Goal: Transaction & Acquisition: Purchase product/service

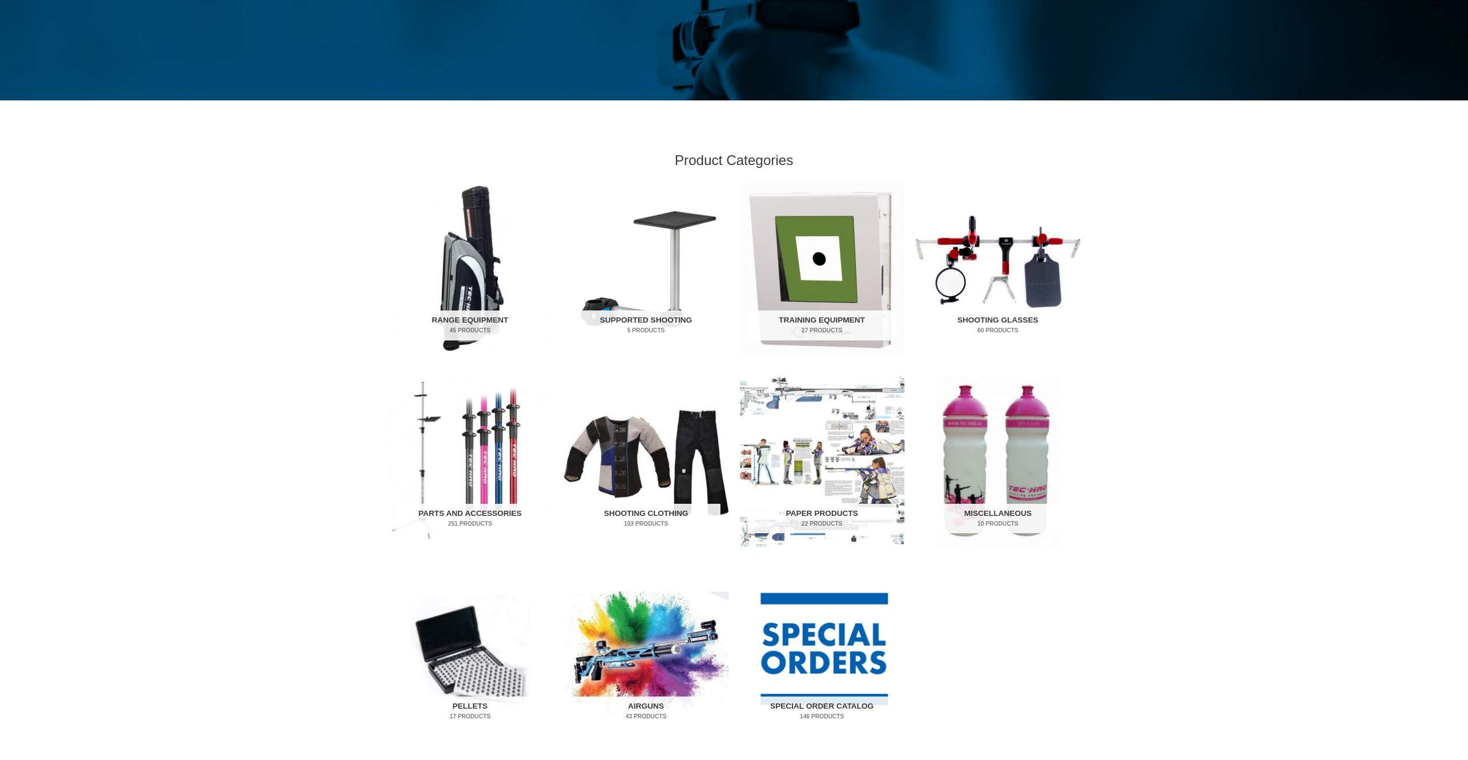
scroll to position [288, 0]
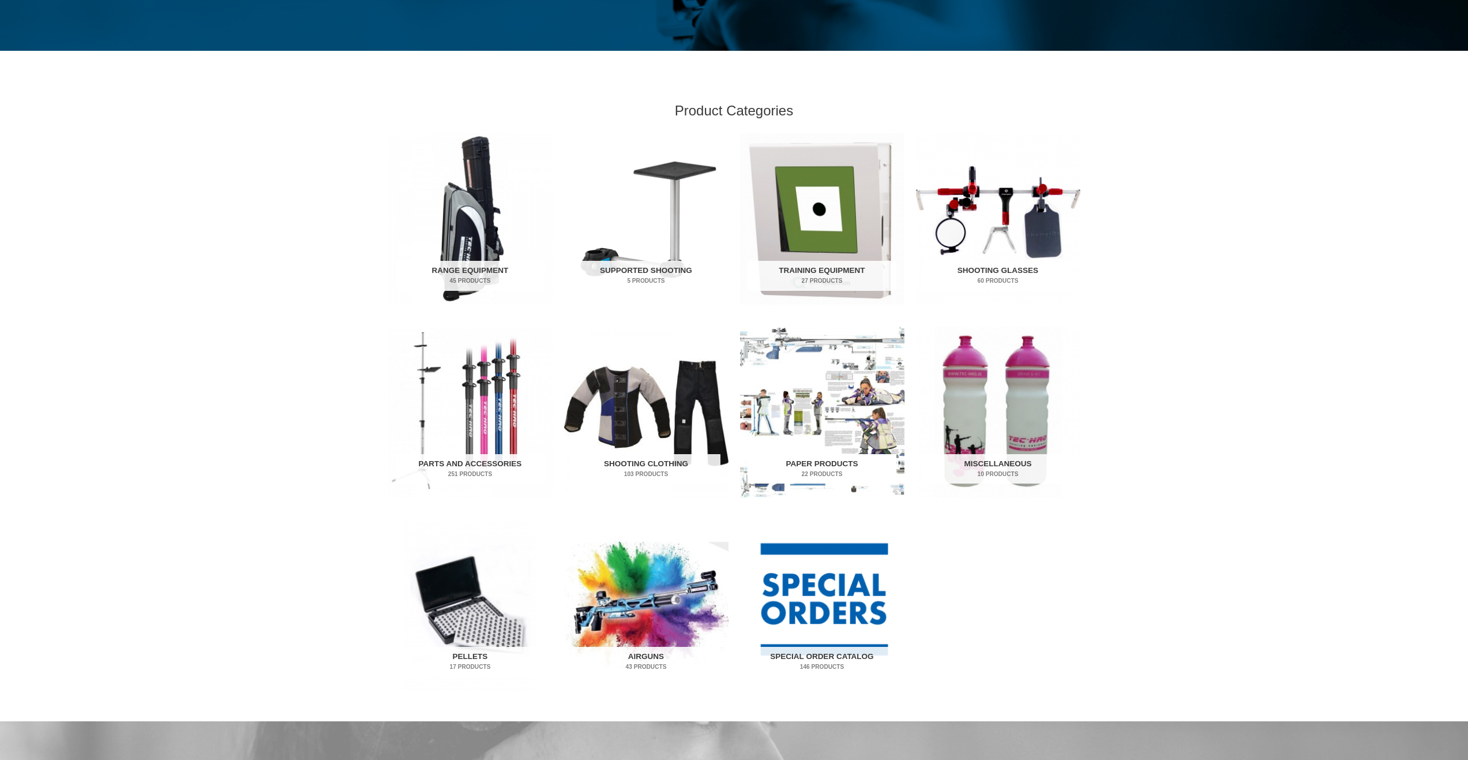
click at [838, 399] on img "Visit product category Paper Products" at bounding box center [822, 411] width 164 height 171
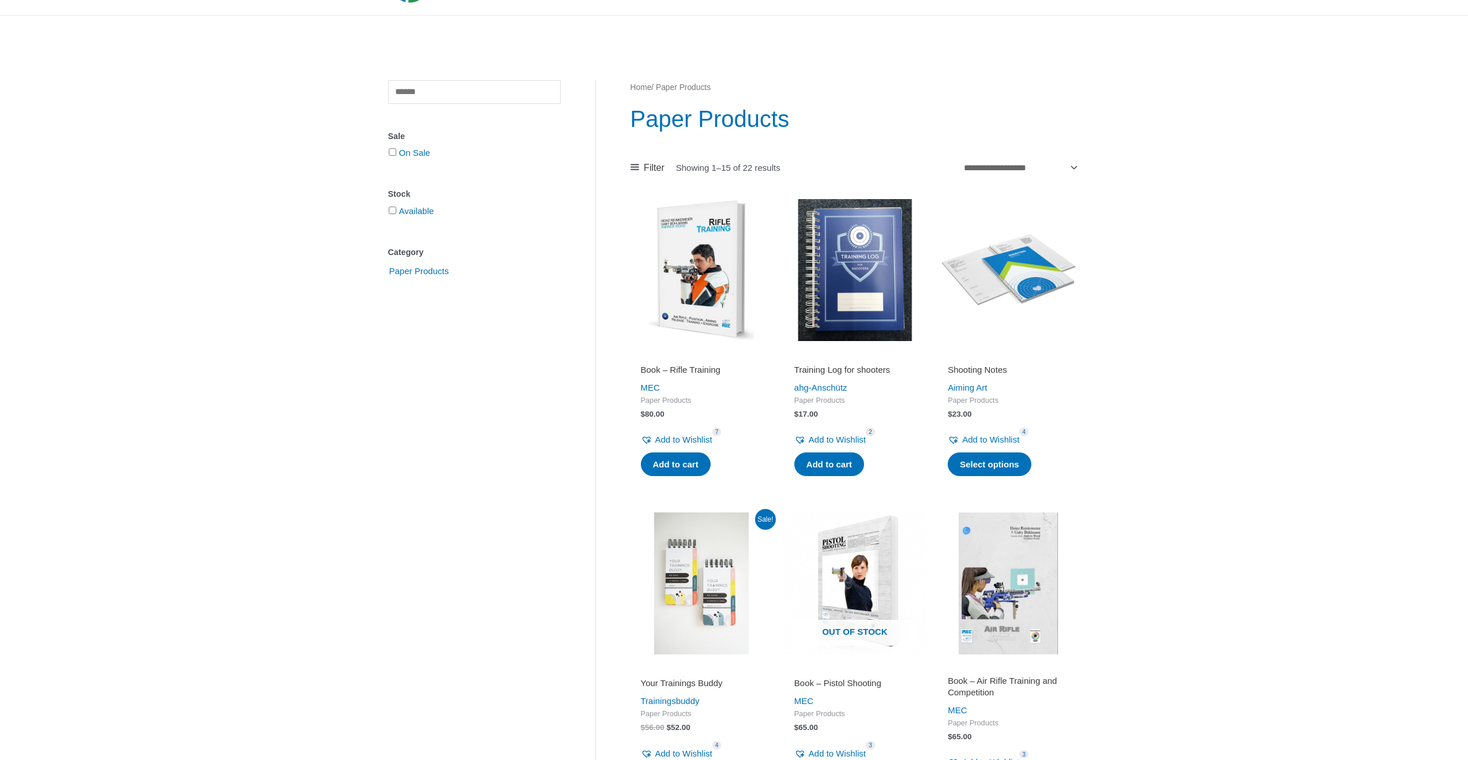
scroll to position [115, 0]
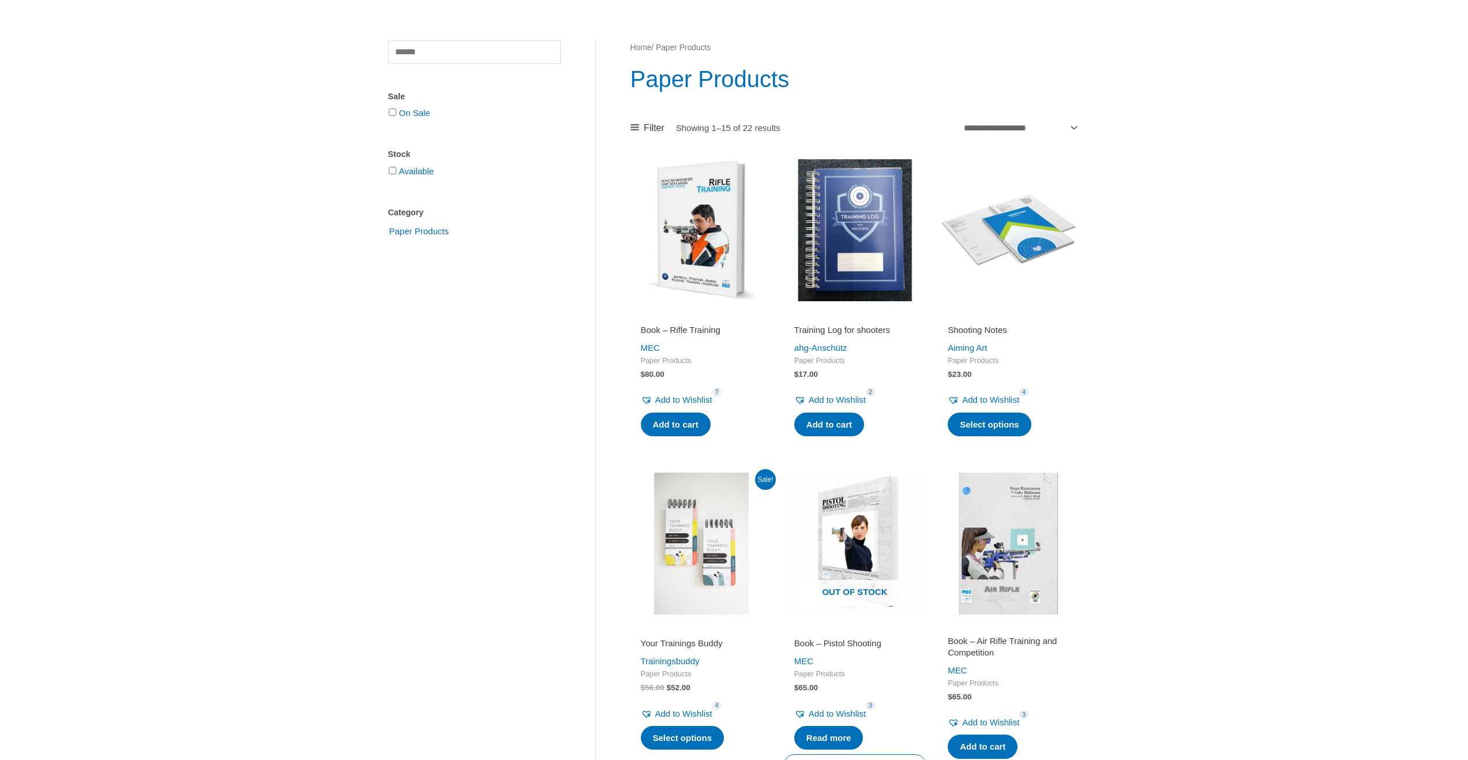
click at [883, 263] on img at bounding box center [855, 230] width 142 height 142
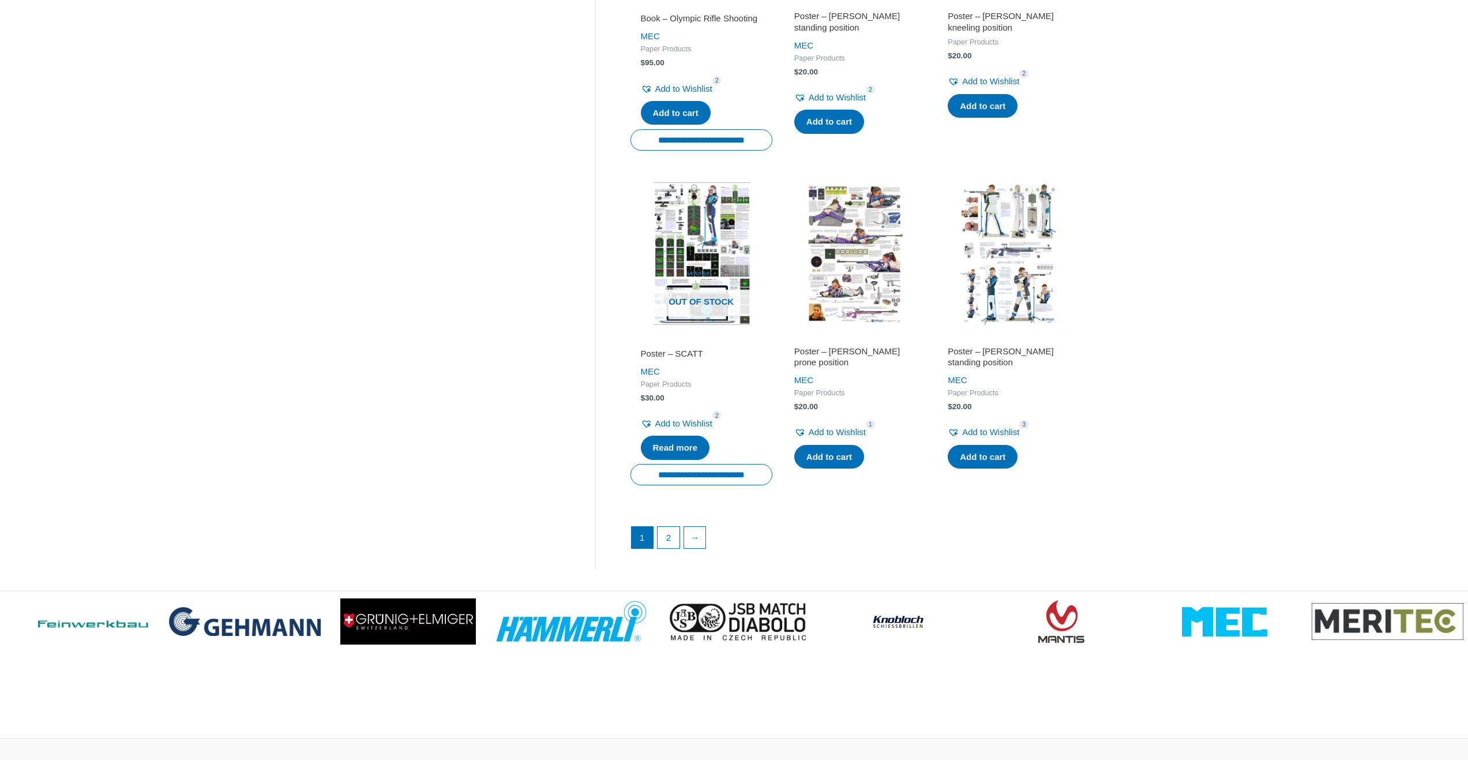
scroll to position [1442, 0]
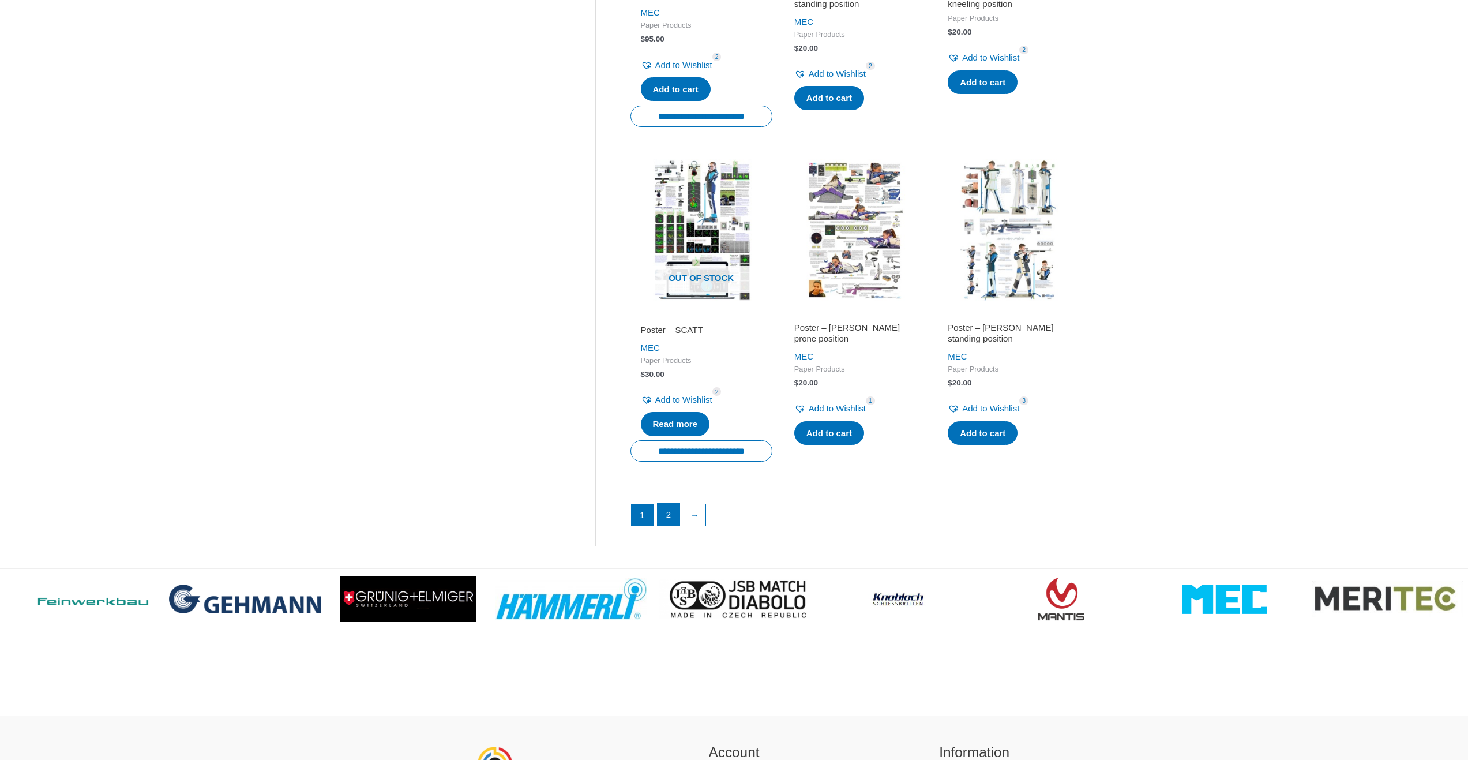
click at [669, 524] on link "2" at bounding box center [669, 514] width 22 height 23
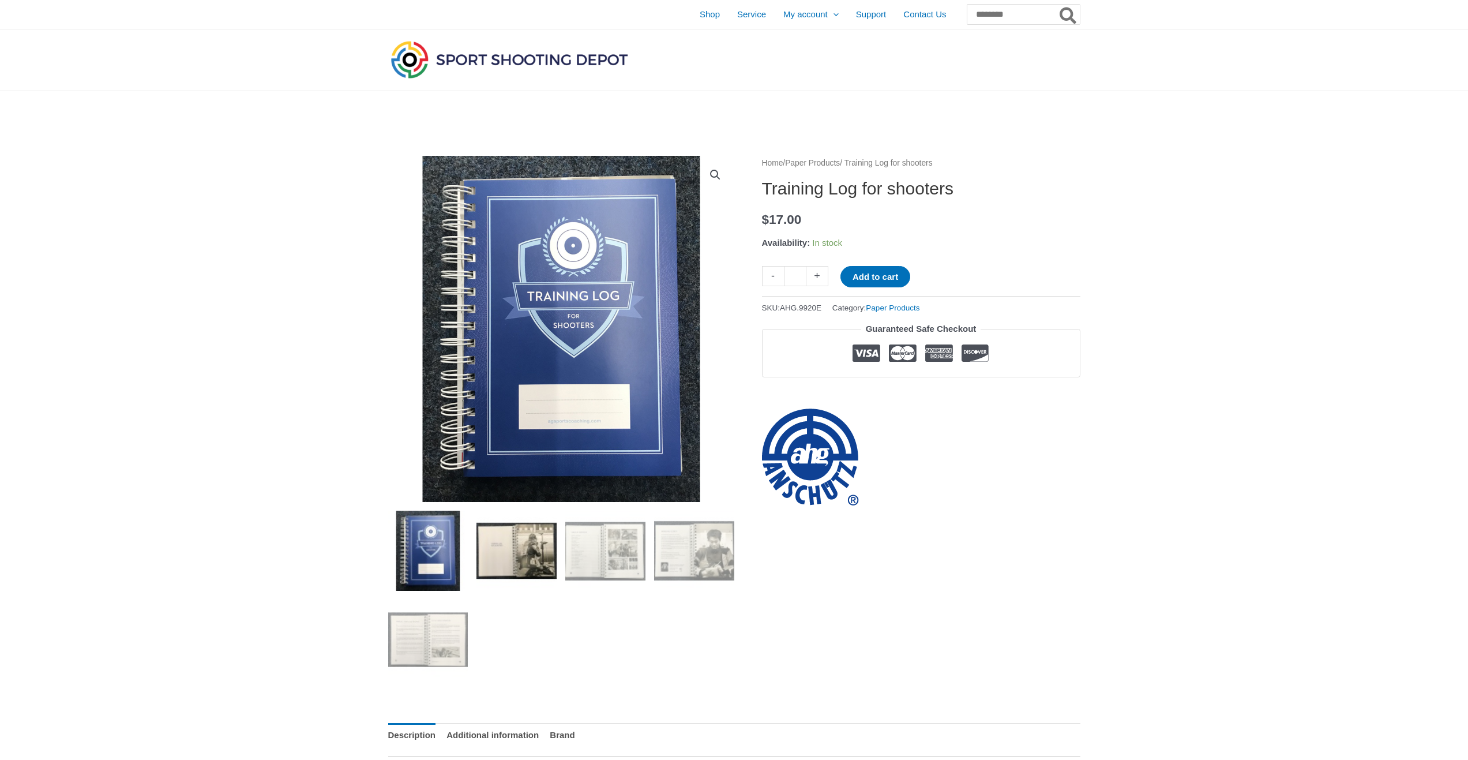
click at [517, 554] on img at bounding box center [516, 550] width 80 height 80
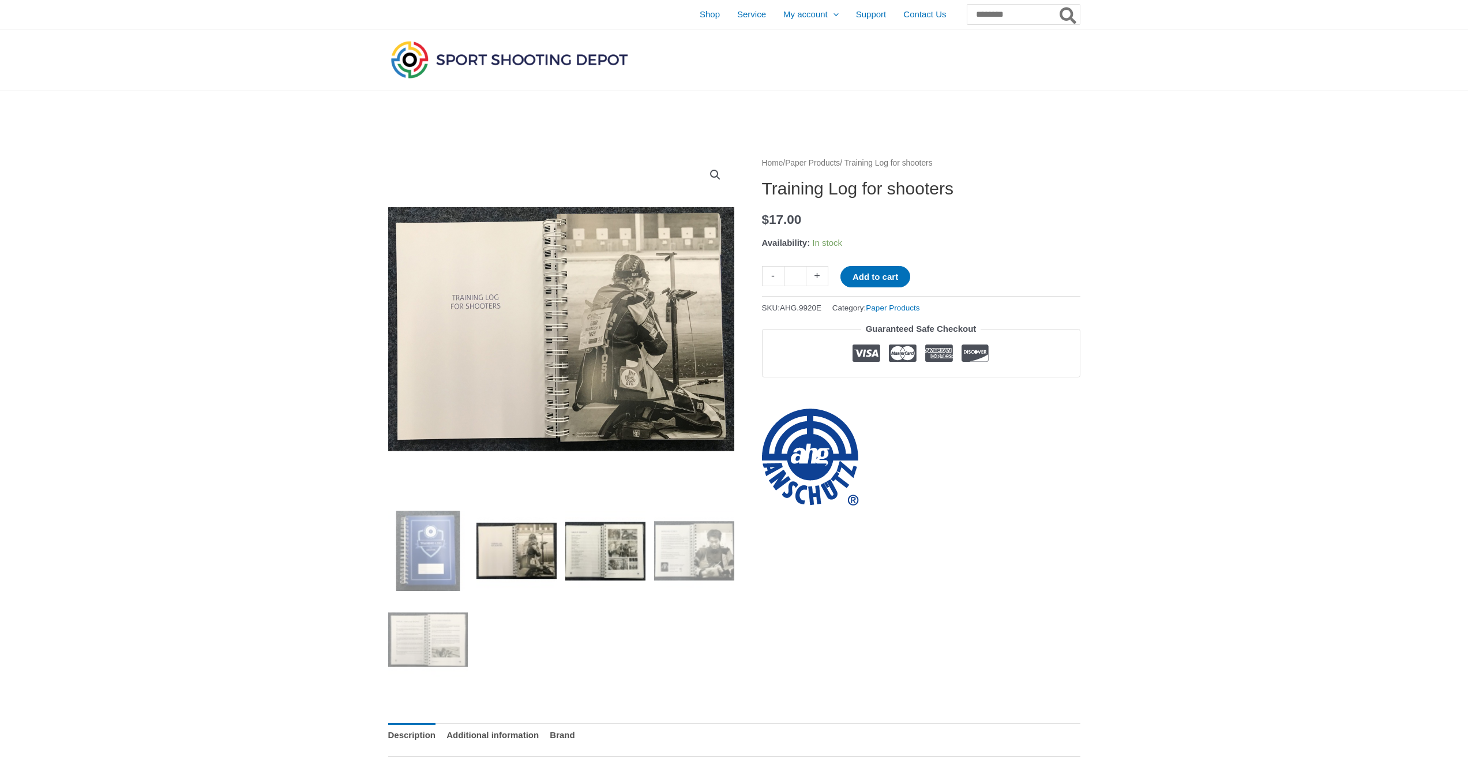
click at [579, 551] on img at bounding box center [605, 550] width 80 height 80
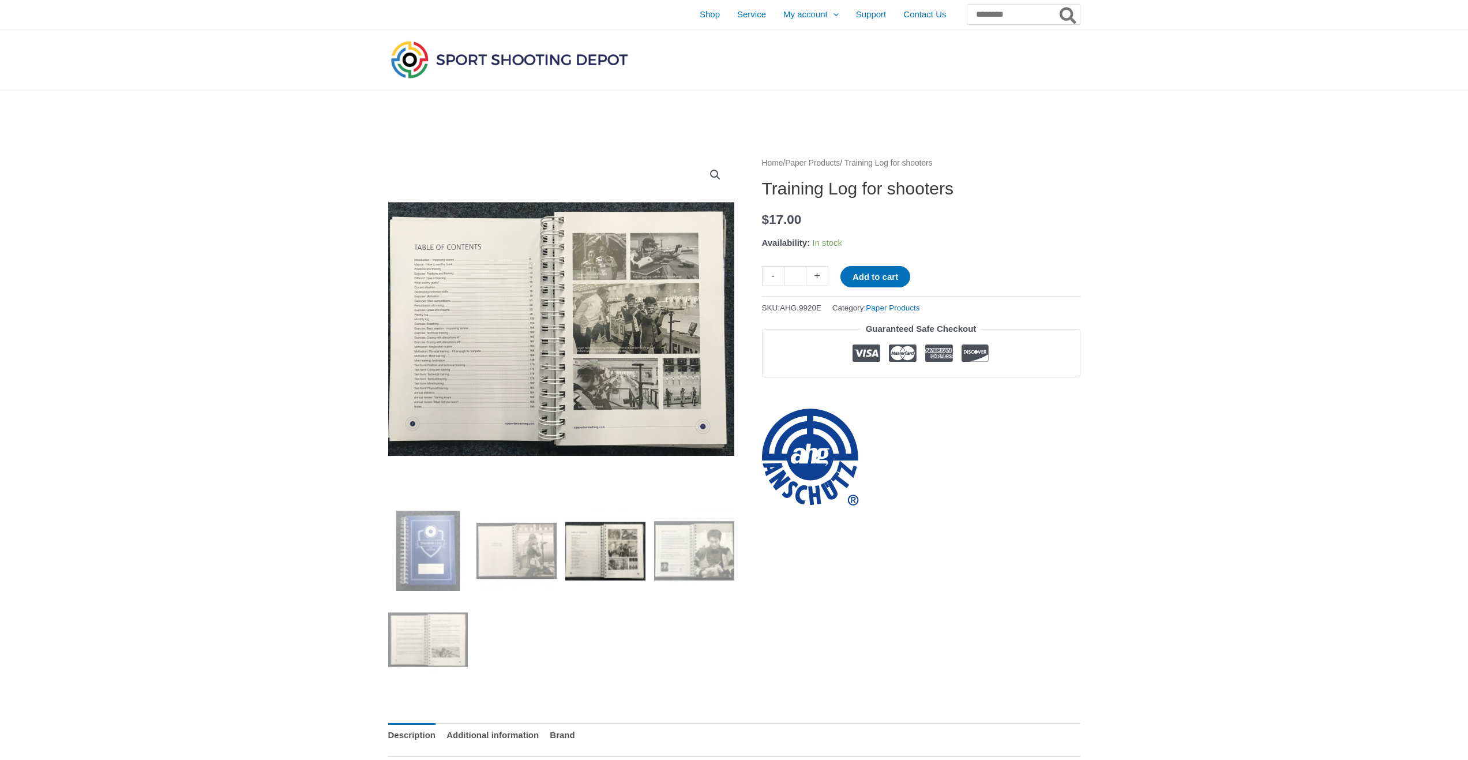
click at [652, 550] on ol at bounding box center [561, 599] width 346 height 178
click at [678, 556] on img at bounding box center [694, 550] width 80 height 80
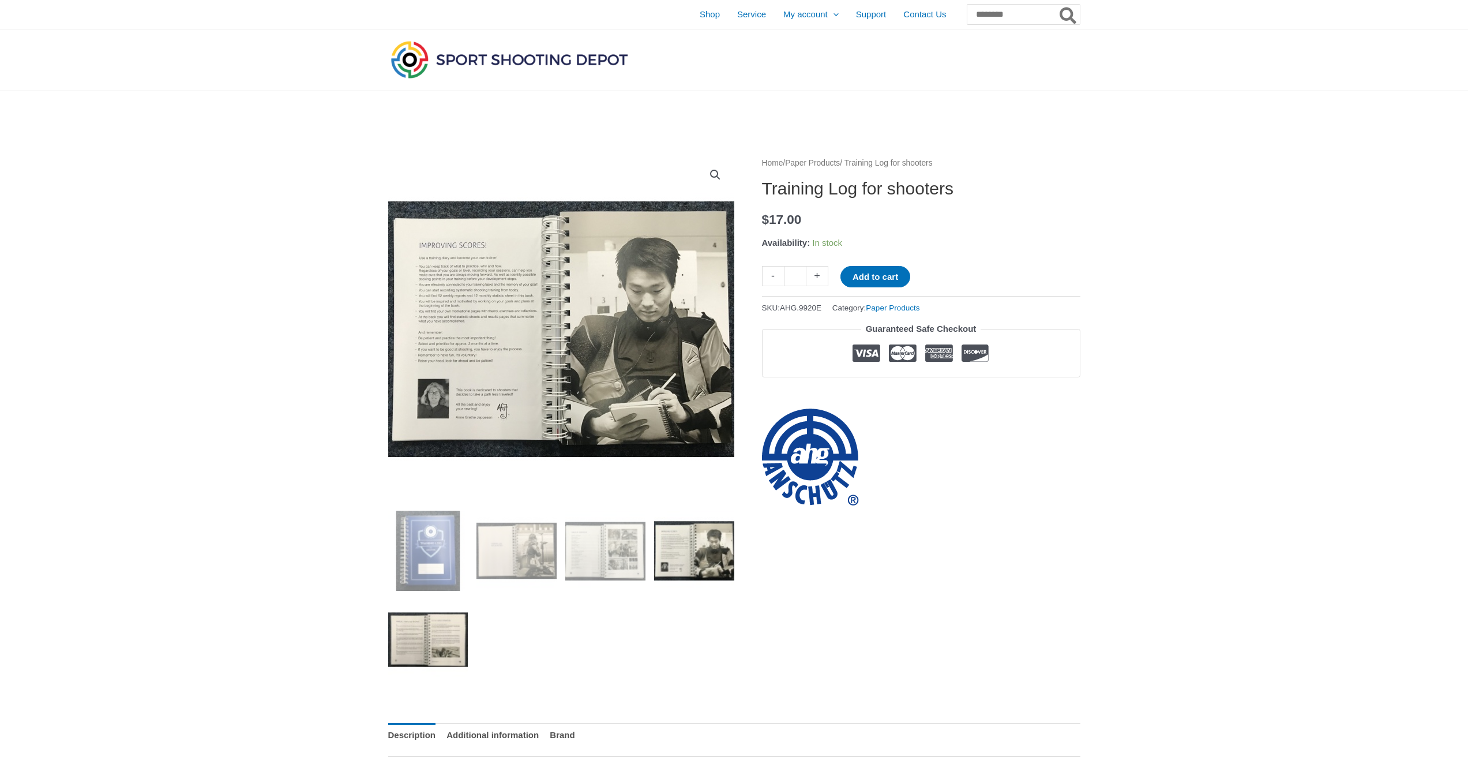
click at [434, 638] on img at bounding box center [428, 639] width 80 height 80
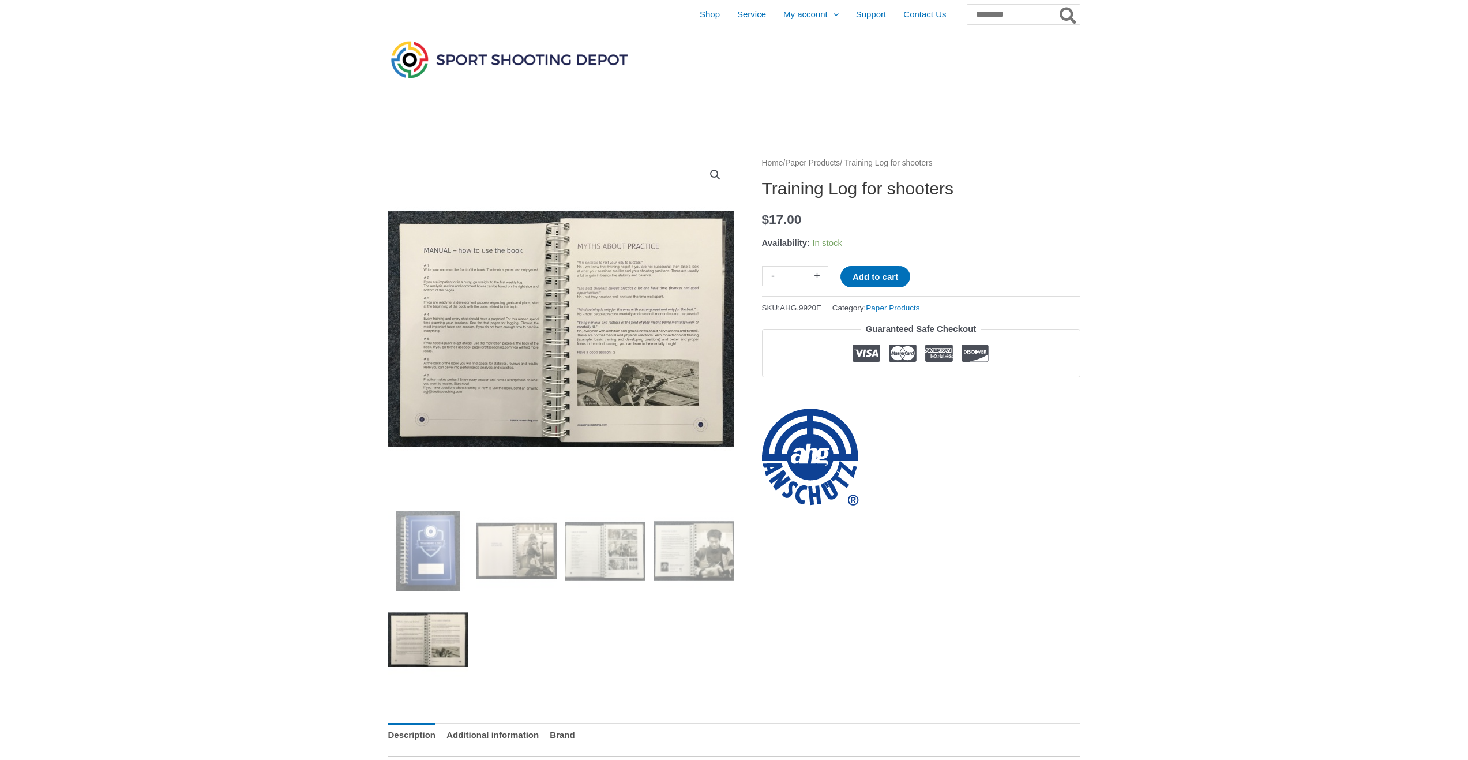
drag, startPoint x: 756, startPoint y: 189, endPoint x: 810, endPoint y: 193, distance: 55.0
click at [810, 193] on h1 "Training Log for shooters" at bounding box center [921, 188] width 318 height 21
drag, startPoint x: 764, startPoint y: 187, endPoint x: 975, endPoint y: 191, distance: 211.1
click at [975, 191] on h1 "Training Log for shooters" at bounding box center [921, 188] width 318 height 21
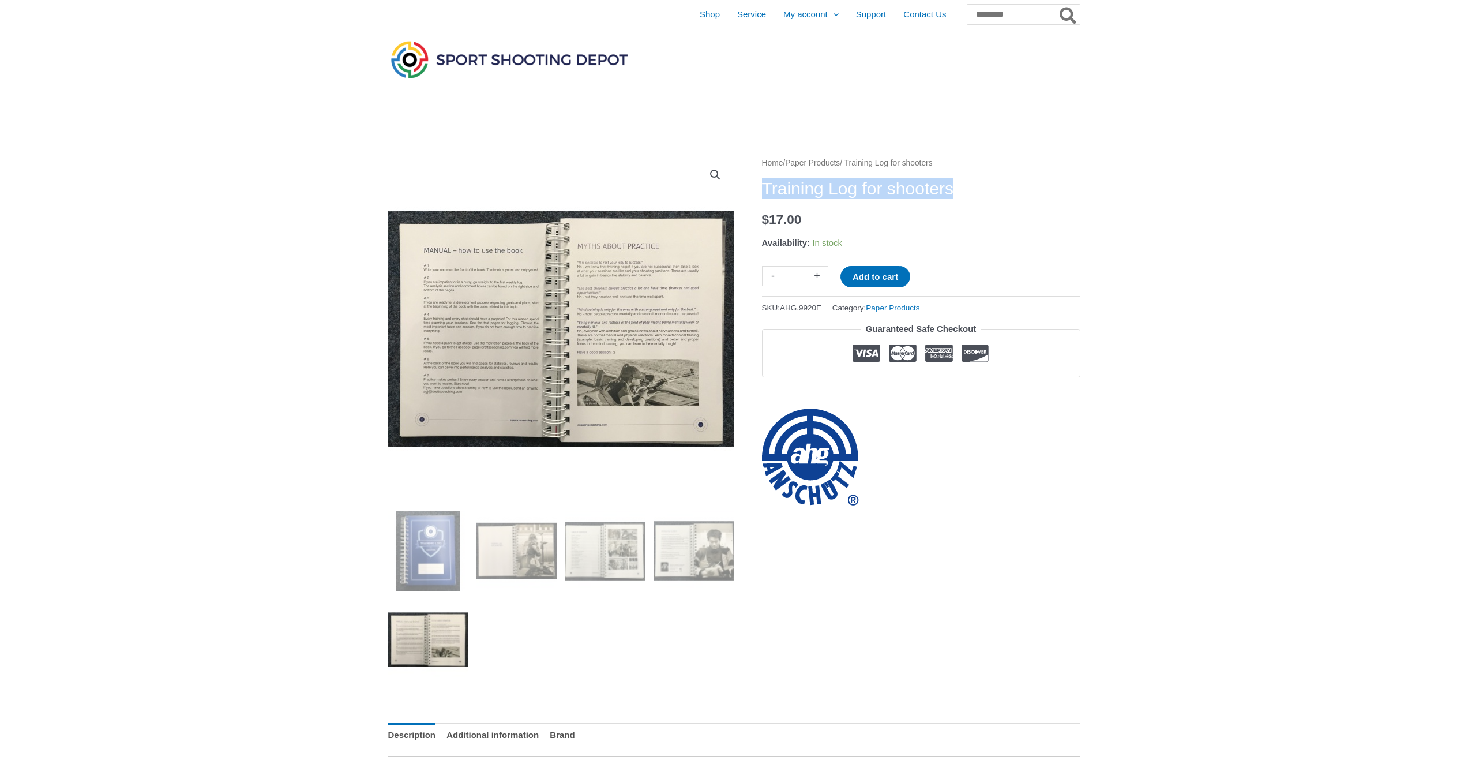
copy h1 "Training Log for shooters"
click at [870, 276] on button "Add to cart" at bounding box center [875, 276] width 70 height 21
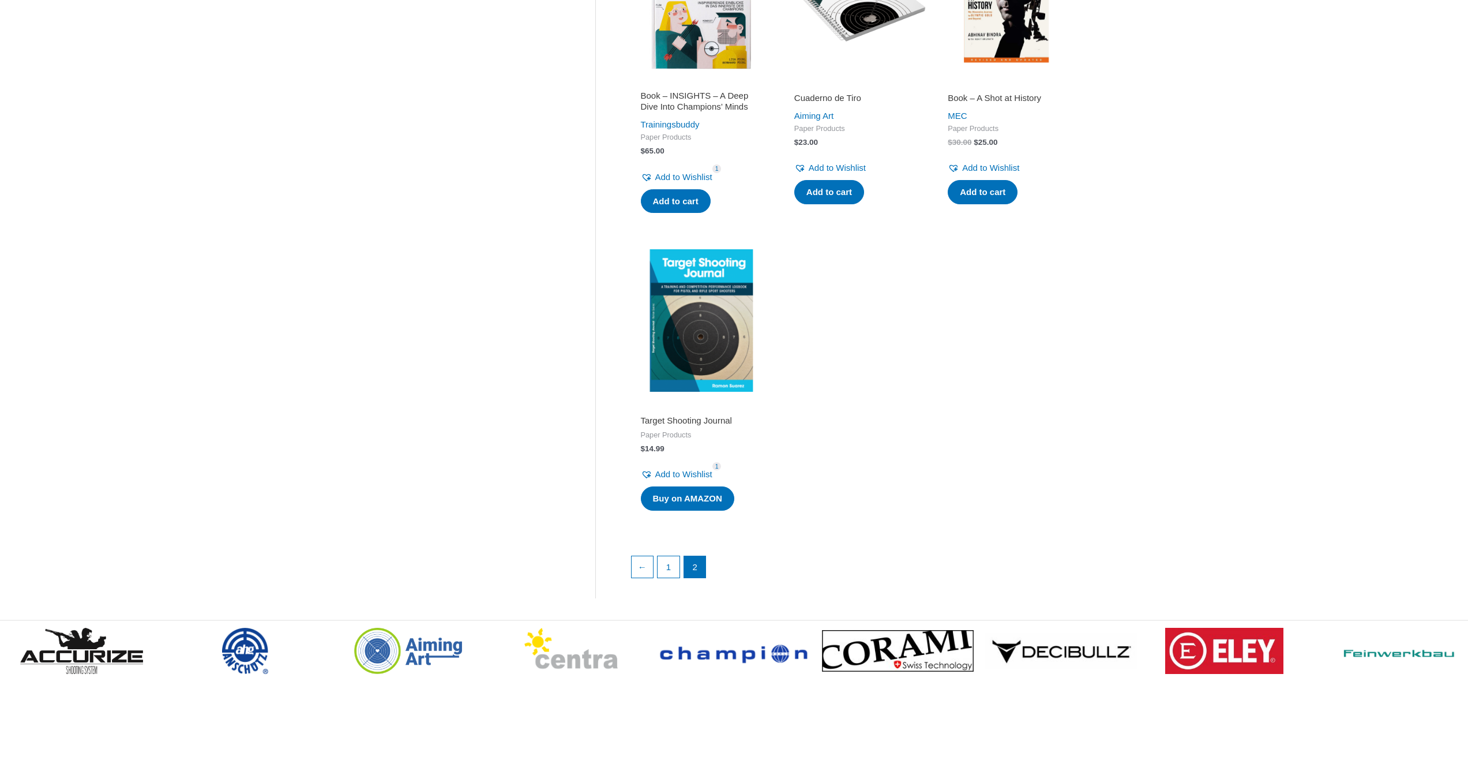
scroll to position [692, 0]
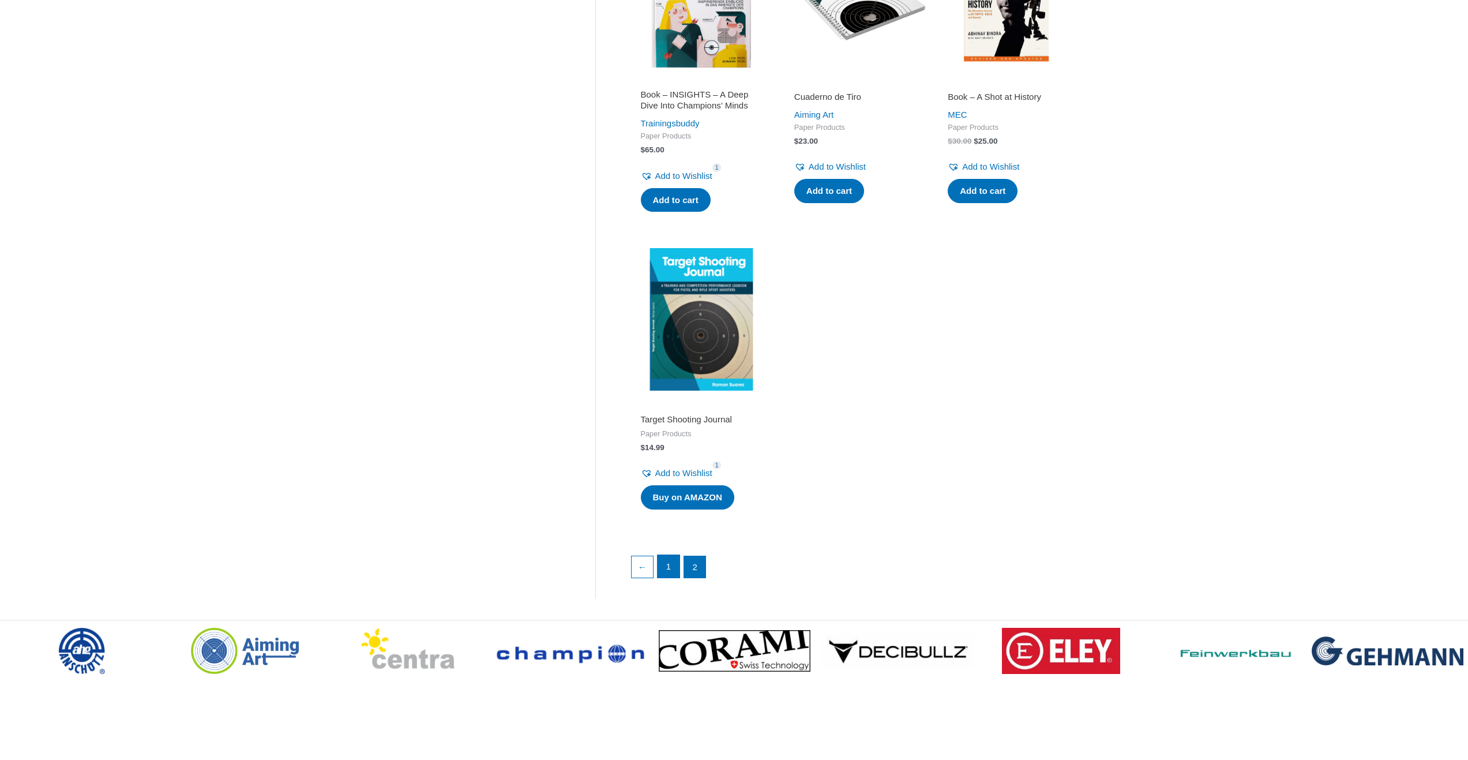
click at [670, 578] on link "1" at bounding box center [669, 566] width 22 height 23
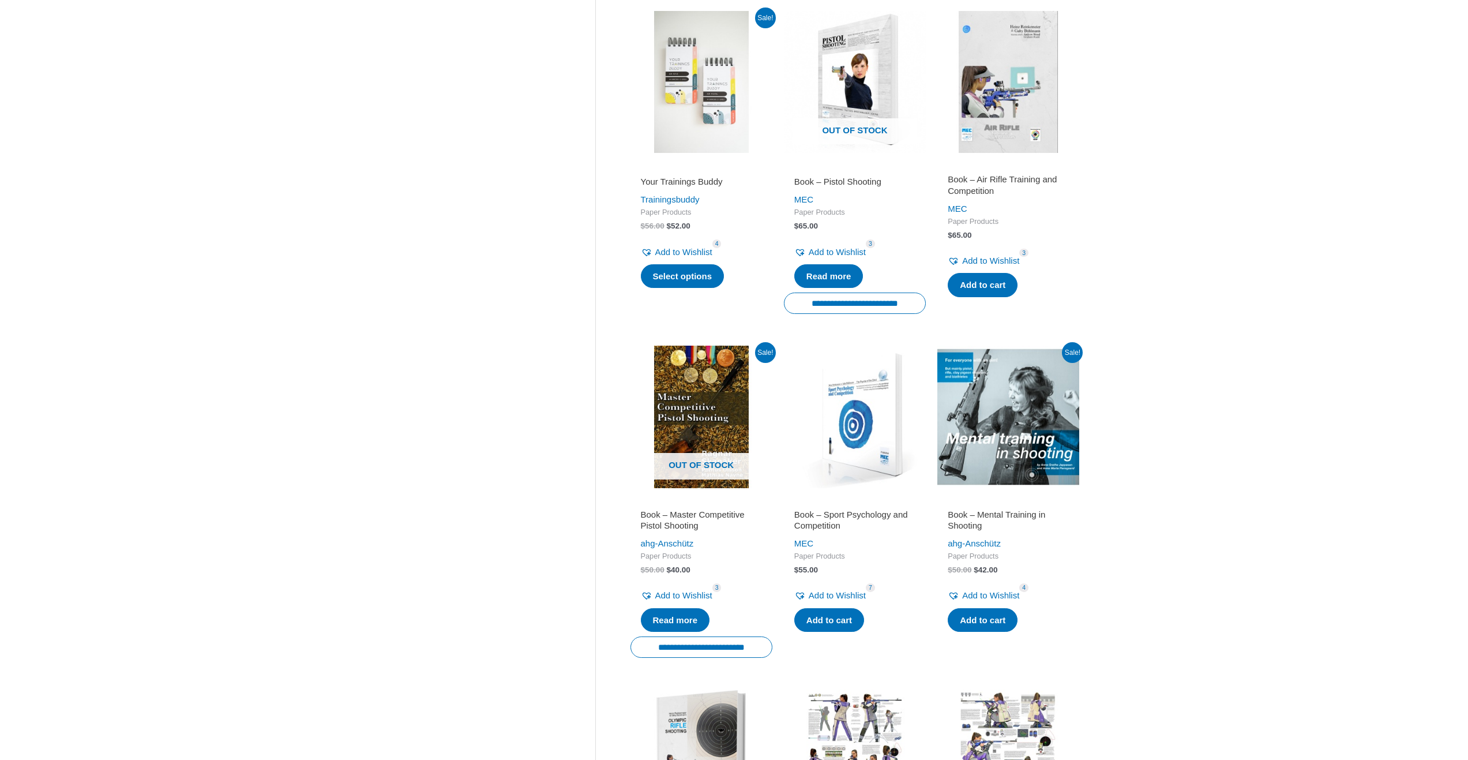
scroll to position [981, 0]
